Goal: Information Seeking & Learning: Learn about a topic

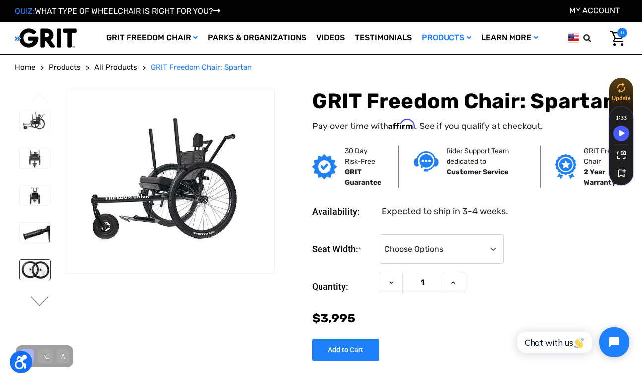
click at [41, 273] on img at bounding box center [35, 270] width 30 height 20
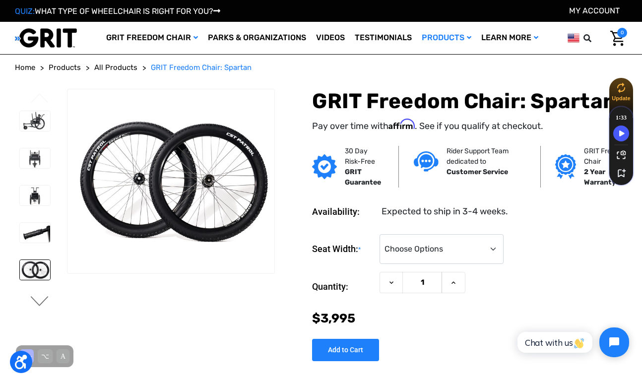
click at [42, 302] on button "Next" at bounding box center [39, 302] width 21 height 12
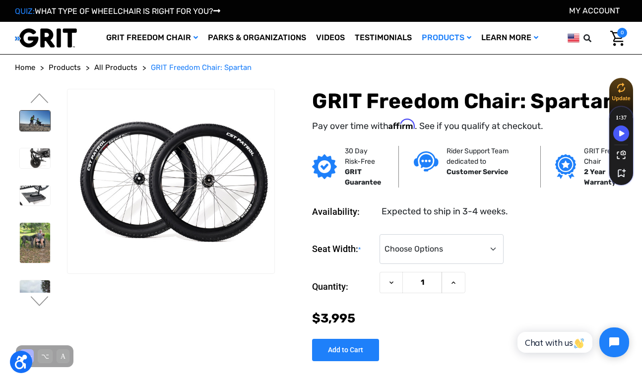
click at [38, 120] on img at bounding box center [35, 121] width 30 height 20
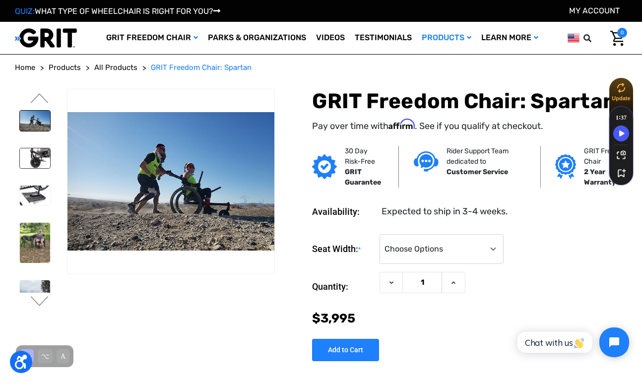
click at [36, 165] on img at bounding box center [35, 158] width 30 height 20
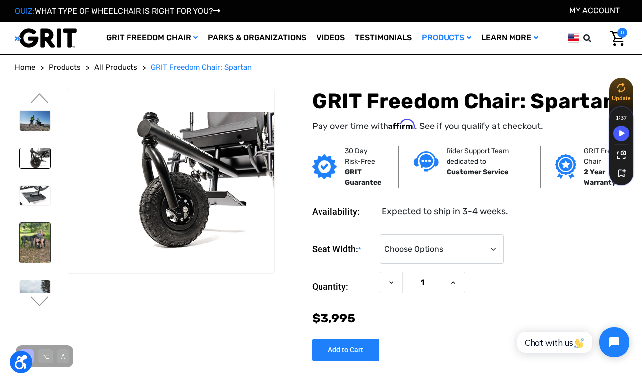
click at [41, 245] on img at bounding box center [35, 243] width 30 height 40
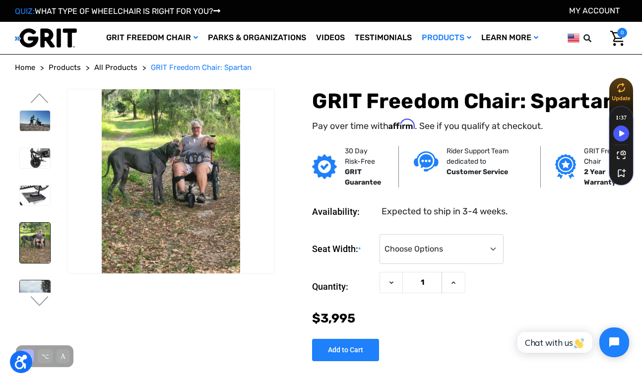
click at [40, 286] on img at bounding box center [35, 300] width 30 height 38
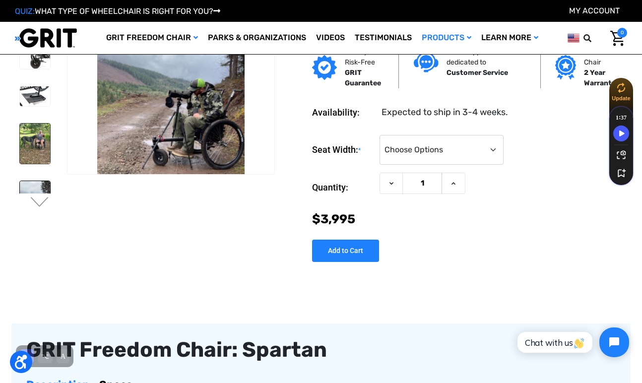
scroll to position [29, 0]
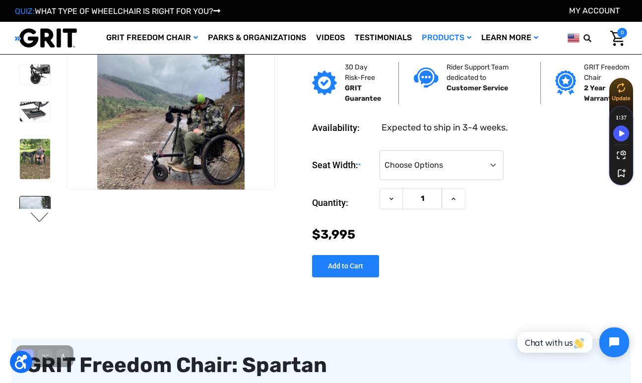
click at [37, 216] on button "Next" at bounding box center [39, 218] width 21 height 12
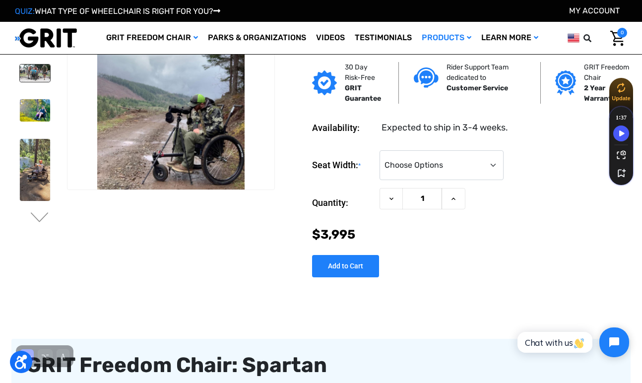
click at [34, 68] on img at bounding box center [35, 73] width 30 height 17
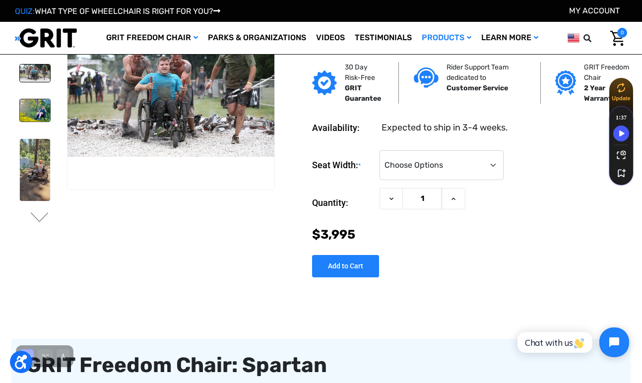
click at [33, 115] on img at bounding box center [35, 110] width 30 height 22
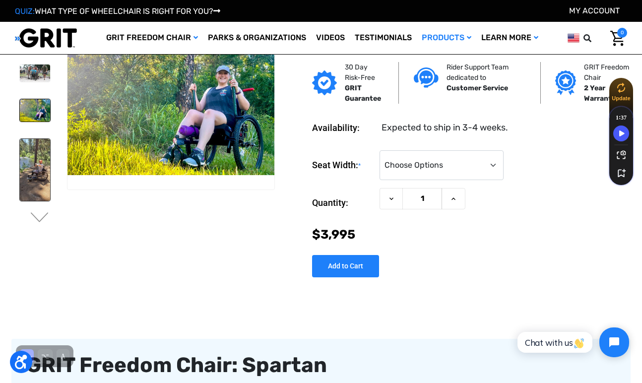
click at [34, 173] on img at bounding box center [35, 170] width 30 height 62
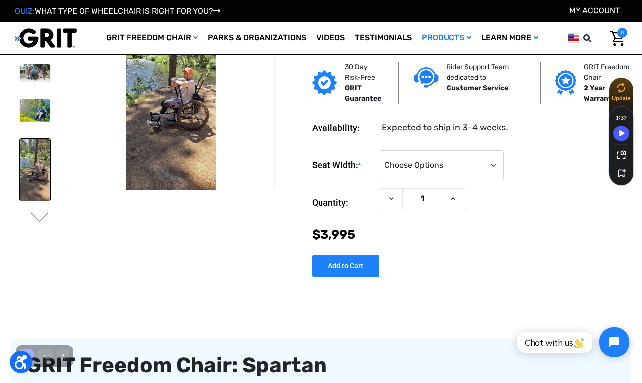
click at [38, 211] on ul "Previous Next" at bounding box center [41, 116] width 52 height 222
click at [38, 218] on button "Next" at bounding box center [39, 218] width 21 height 12
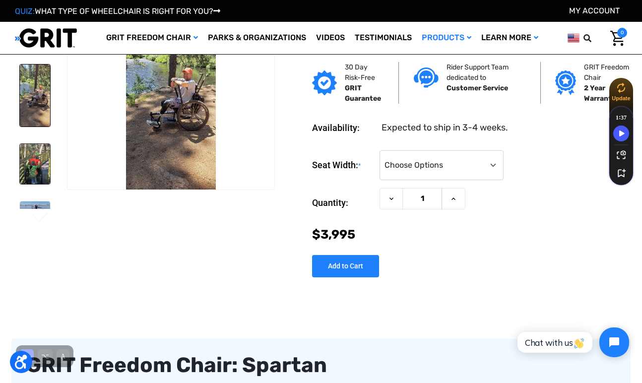
click at [30, 170] on img at bounding box center [35, 164] width 30 height 40
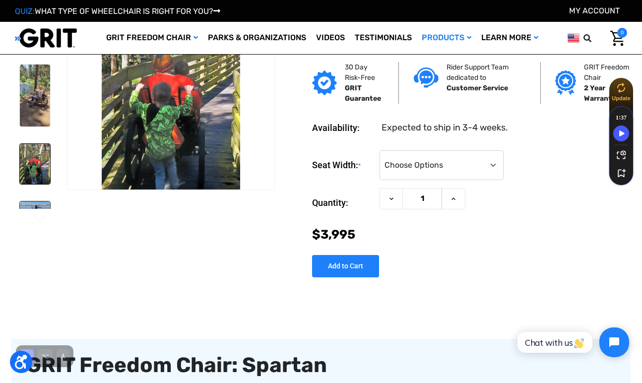
click at [41, 205] on img at bounding box center [35, 213] width 30 height 22
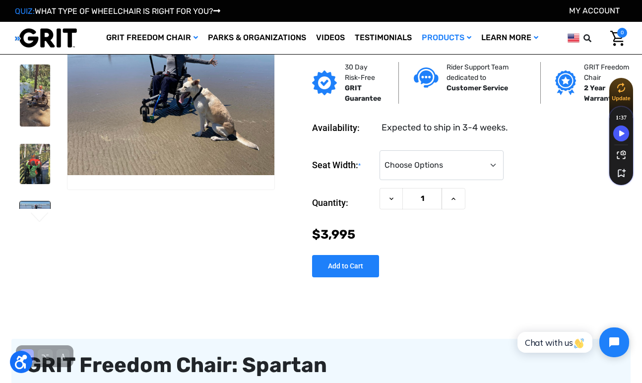
click at [37, 215] on button "Next" at bounding box center [39, 218] width 21 height 12
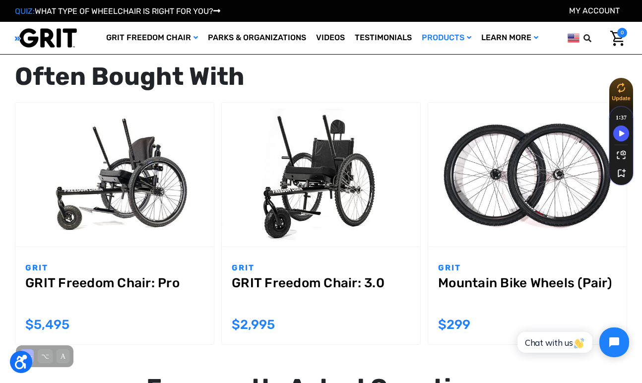
scroll to position [910, 0]
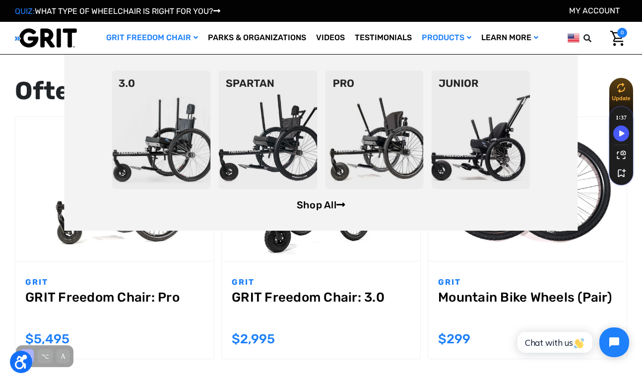
click at [330, 205] on link "Shop All" at bounding box center [321, 205] width 49 height 12
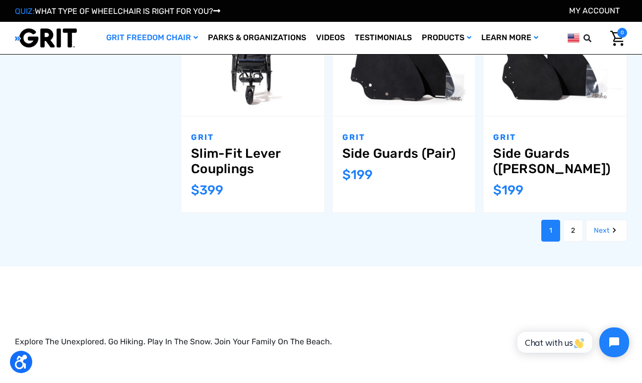
scroll to position [1051, 0]
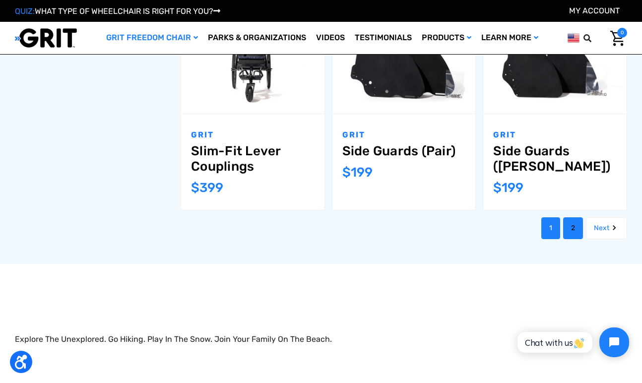
click at [573, 217] on link "2" at bounding box center [574, 228] width 20 height 22
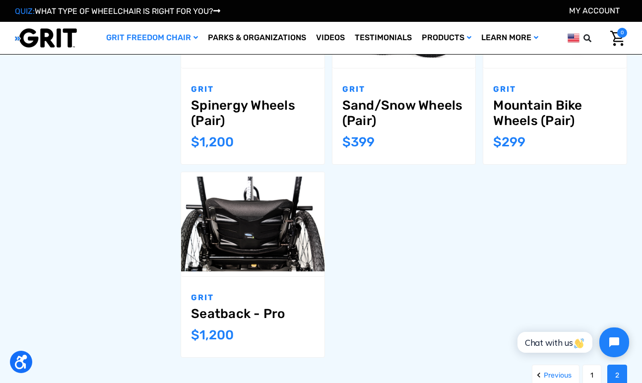
scroll to position [859, 0]
